Goal: Contribute content: Add original content to the website for others to see

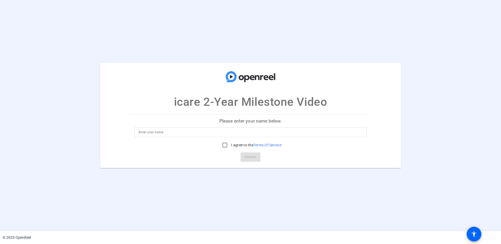
click at [206, 132] on input at bounding box center [251, 132] width 224 height 6
type input "[PERSON_NAME]"
click at [225, 144] on input "I agree to the Terms Of Service" at bounding box center [225, 145] width 10 height 10
checkbox input "true"
click at [253, 157] on span "Continue" at bounding box center [251, 157] width 12 height 8
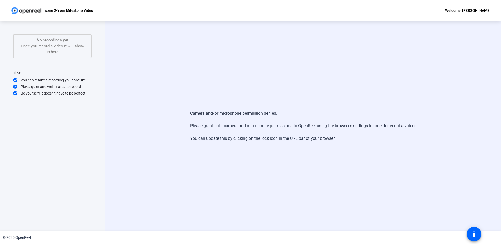
click at [100, 15] on div "icare 2-Year Milestone Video Welcome, [PERSON_NAME]" at bounding box center [250, 10] width 501 height 21
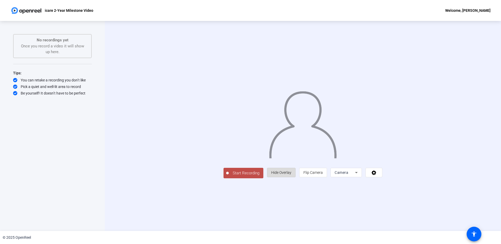
click at [291, 175] on span "Hide Overlay" at bounding box center [281, 173] width 20 height 4
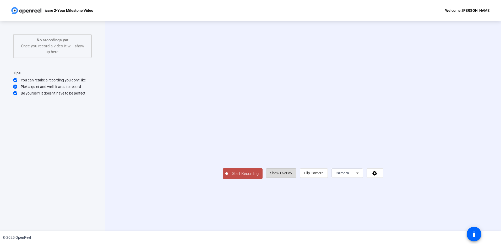
click at [292, 175] on span "Show Overlay" at bounding box center [281, 173] width 22 height 4
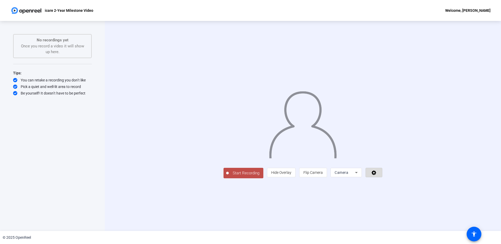
click at [377, 175] on icon at bounding box center [374, 172] width 6 height 5
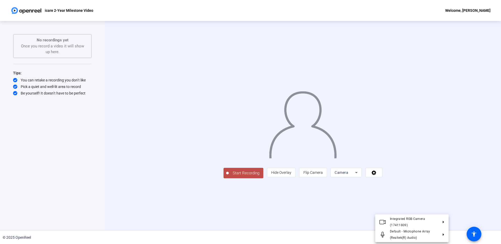
click at [387, 212] on div at bounding box center [250, 122] width 501 height 244
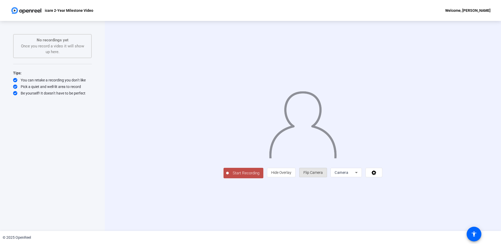
click at [323, 175] on span "Flip Camera" at bounding box center [313, 173] width 19 height 4
click at [348, 175] on span "Camera" at bounding box center [342, 173] width 14 height 4
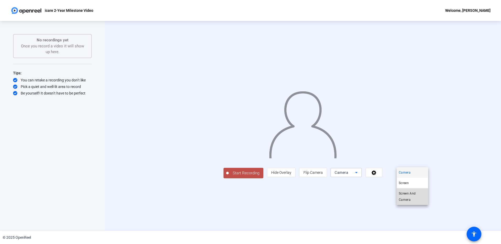
click at [407, 196] on span "Screen And Camera" at bounding box center [412, 197] width 27 height 13
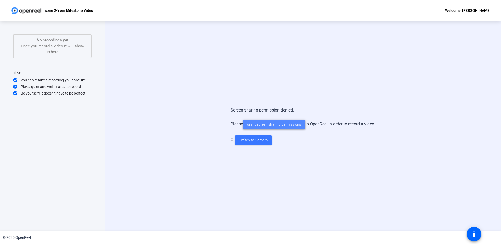
click at [262, 125] on span "grant screen sharing permissions" at bounding box center [274, 125] width 54 height 6
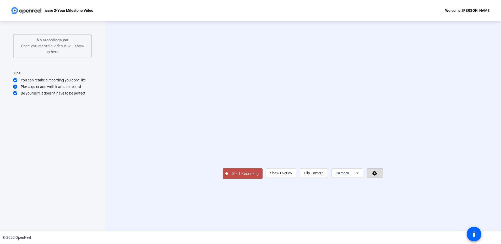
click at [383, 180] on span at bounding box center [375, 173] width 16 height 13
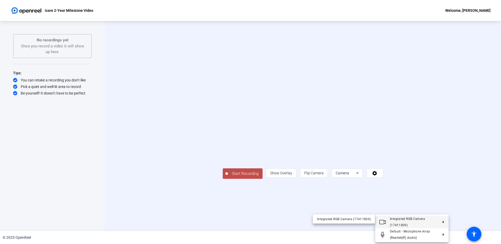
click at [436, 139] on div at bounding box center [250, 122] width 501 height 244
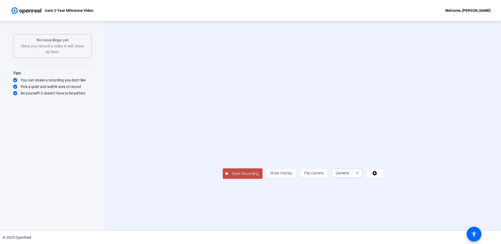
click at [349, 175] on span "Camera" at bounding box center [343, 173] width 14 height 4
click at [413, 194] on span "Screen And Camera" at bounding box center [412, 197] width 27 height 13
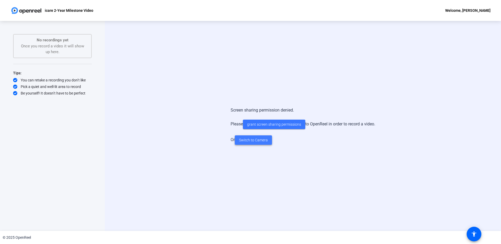
click at [267, 142] on span at bounding box center [253, 140] width 37 height 13
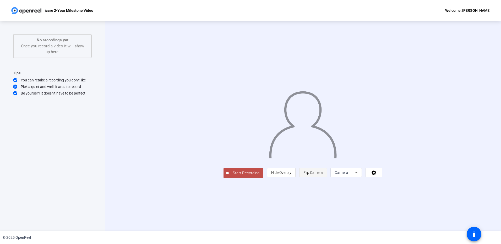
click at [323, 175] on span "Flip Camera" at bounding box center [313, 173] width 19 height 4
click at [348, 175] on span "Camera" at bounding box center [342, 173] width 14 height 4
click at [407, 193] on span "Screen And Camera" at bounding box center [412, 197] width 27 height 13
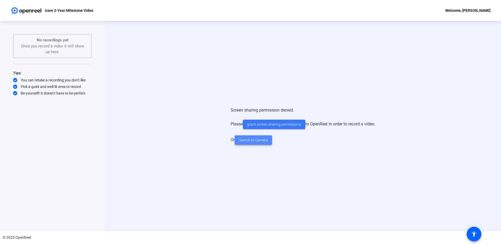
click at [255, 141] on span "Switch to Camera" at bounding box center [253, 141] width 29 height 6
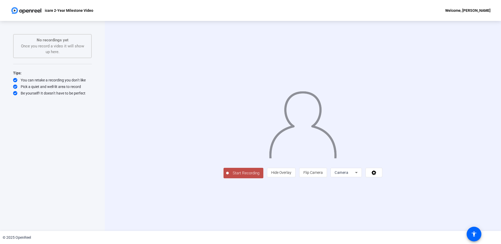
click at [483, 87] on div "Start Recording person Hide Overlay flip Flip Camera Camera" at bounding box center [303, 126] width 396 height 210
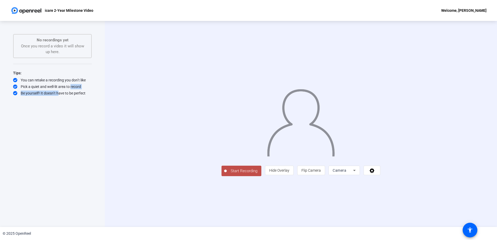
drag, startPoint x: 70, startPoint y: 87, endPoint x: 87, endPoint y: 89, distance: 17.4
click at [87, 89] on div "Pick a quiet and well-lit area to record" at bounding box center [52, 86] width 79 height 5
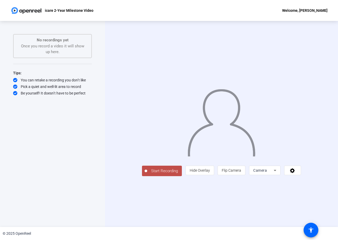
click at [267, 173] on span "Camera" at bounding box center [260, 171] width 14 height 4
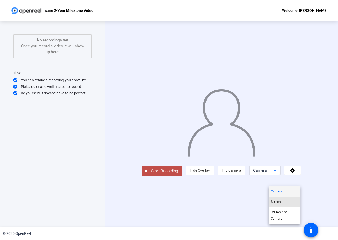
click at [277, 197] on mat-option "Screen" at bounding box center [283, 202] width 31 height 10
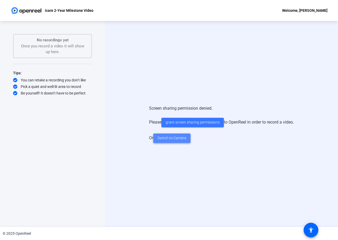
click at [160, 139] on span "Switch to Camera" at bounding box center [171, 139] width 29 height 6
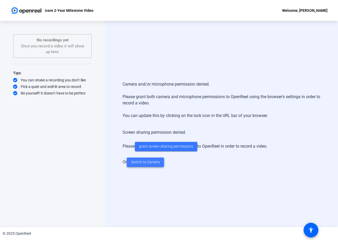
click at [137, 161] on span "Switch to Camera" at bounding box center [145, 163] width 29 height 6
click at [143, 166] on span at bounding box center [145, 162] width 37 height 13
click at [149, 164] on span "Switch to Camera" at bounding box center [145, 163] width 29 height 6
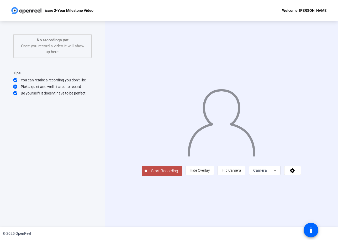
click at [109, 164] on div "Start Recording person Hide Overlay flip Flip Camera Camera" at bounding box center [221, 124] width 233 height 206
click at [147, 174] on span "Start Recording" at bounding box center [164, 171] width 35 height 6
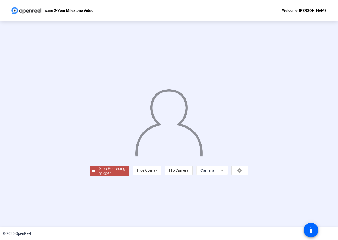
click at [99, 176] on div "00:00:50" at bounding box center [112, 174] width 26 height 5
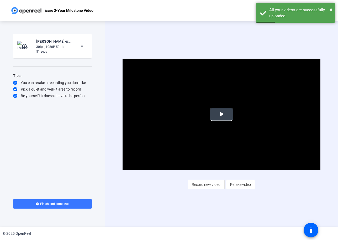
click at [221, 115] on span "Video Player" at bounding box center [221, 115] width 0 height 0
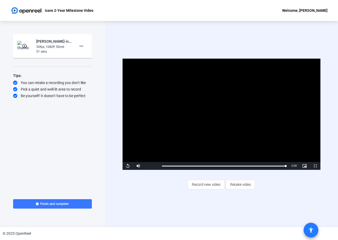
click at [307, 230] on span at bounding box center [310, 230] width 13 height 13
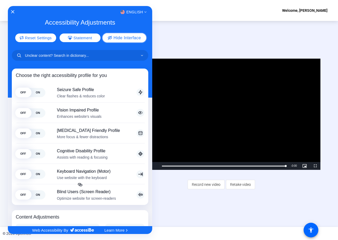
click at [137, 38] on span "Hide Interface" at bounding box center [126, 38] width 27 height 4
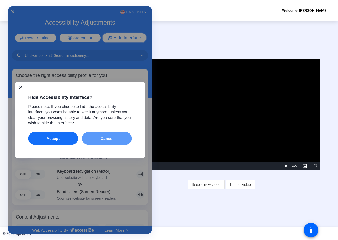
click at [111, 135] on button "Cancel" at bounding box center [107, 138] width 50 height 13
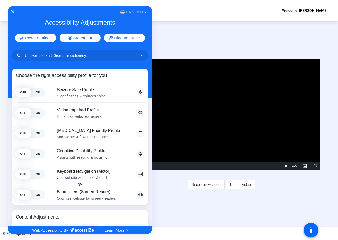
click at [306, 230] on div at bounding box center [169, 120] width 338 height 240
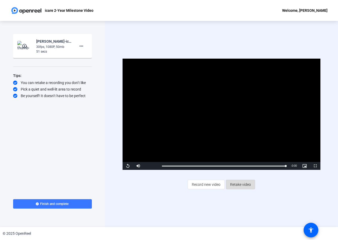
click at [248, 187] on span "Retake video" at bounding box center [240, 185] width 21 height 10
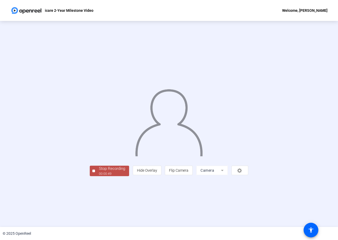
click at [99, 176] on div "00:00:49" at bounding box center [112, 174] width 26 height 5
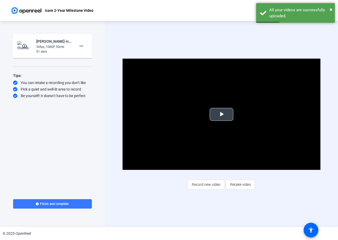
click at [221, 115] on span "Video Player" at bounding box center [221, 115] width 0 height 0
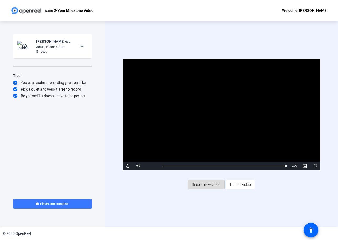
click at [190, 185] on span at bounding box center [206, 184] width 36 height 13
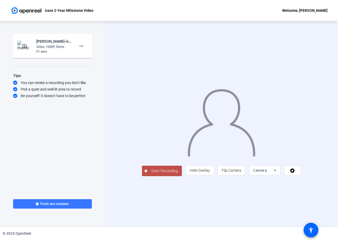
click at [182, 177] on div "Start Recording person Hide Overlay flip Flip Camera Camera" at bounding box center [221, 171] width 159 height 12
click at [156, 174] on span "Start Recording" at bounding box center [164, 171] width 35 height 6
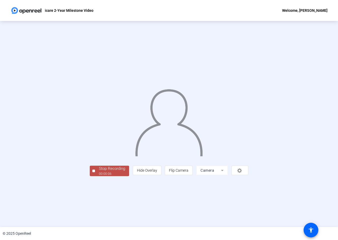
click at [99, 176] on div "00:00:06" at bounding box center [112, 174] width 26 height 5
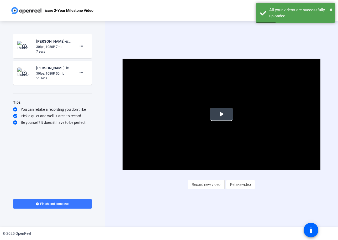
click at [221, 115] on span "Video Player" at bounding box center [221, 115] width 0 height 0
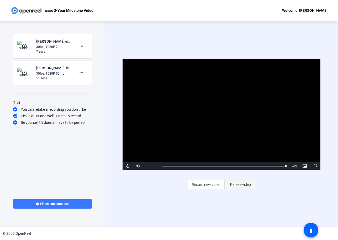
click at [236, 183] on span "Retake video" at bounding box center [240, 185] width 21 height 10
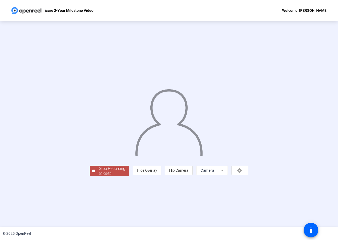
click at [99, 172] on div "Stop Recording" at bounding box center [112, 169] width 26 height 6
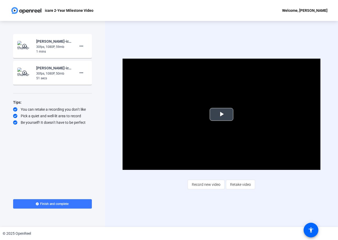
click at [221, 115] on span "Video Player" at bounding box center [221, 115] width 0 height 0
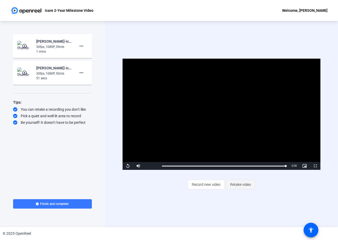
click at [240, 185] on span "Retake video" at bounding box center [240, 185] width 21 height 10
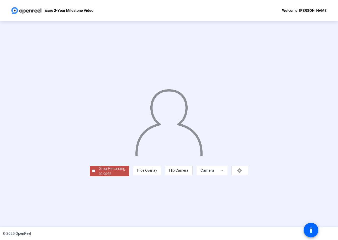
click at [99, 172] on div "Stop Recording" at bounding box center [112, 169] width 26 height 6
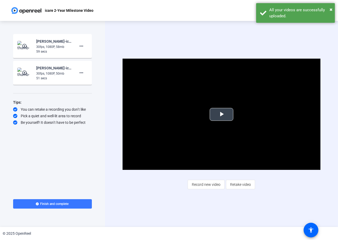
click at [221, 115] on span "Video Player" at bounding box center [221, 115] width 0 height 0
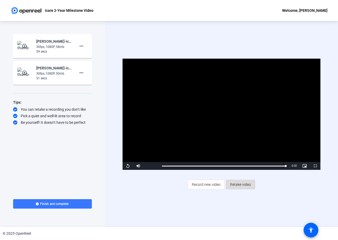
click at [237, 184] on span "Retake video" at bounding box center [240, 185] width 21 height 10
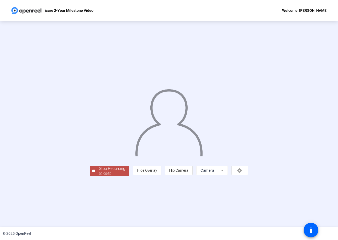
click at [95, 177] on span "Stop Recording 00:00:59" at bounding box center [112, 171] width 34 height 11
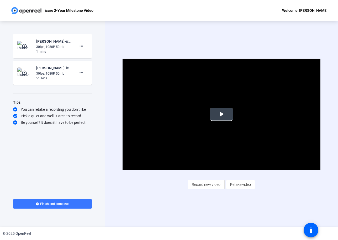
click at [221, 115] on span "Video Player" at bounding box center [221, 115] width 0 height 0
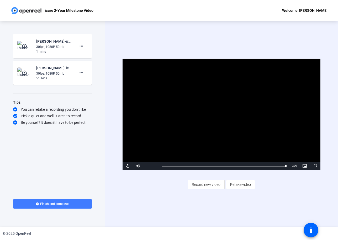
click at [71, 205] on span at bounding box center [52, 204] width 79 height 13
